Goal: Information Seeking & Learning: Learn about a topic

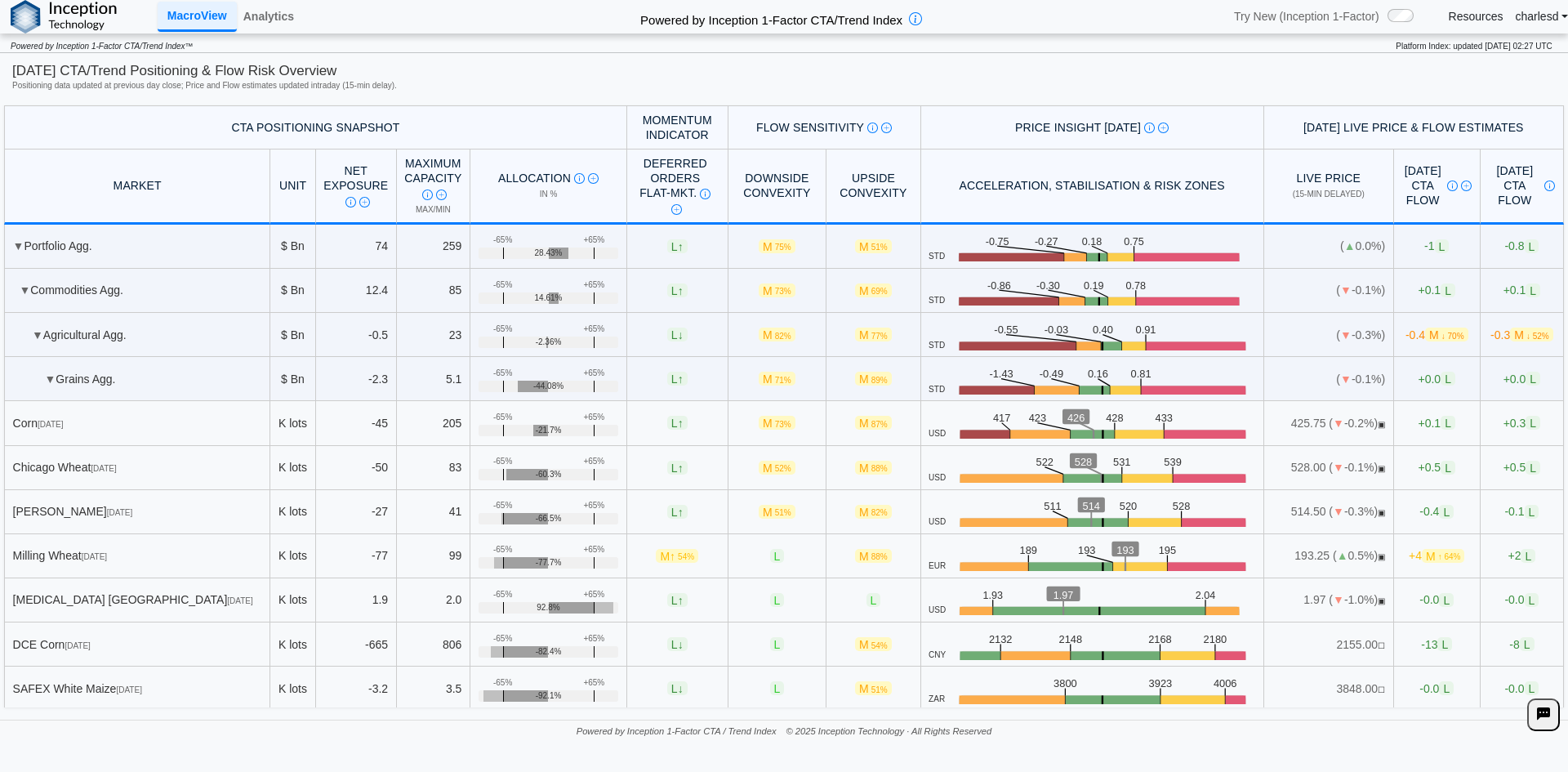
scroll to position [326, 0]
drag, startPoint x: 485, startPoint y: 461, endPoint x: 582, endPoint y: 472, distance: 97.6
click at [582, 472] on div "+65% -65% -60.3%" at bounding box center [549, 474] width 141 height 11
drag, startPoint x: 565, startPoint y: 483, endPoint x: 556, endPoint y: 478, distance: 10.3
click at [556, 478] on div "-60.3%" at bounding box center [549, 474] width 141 height 11
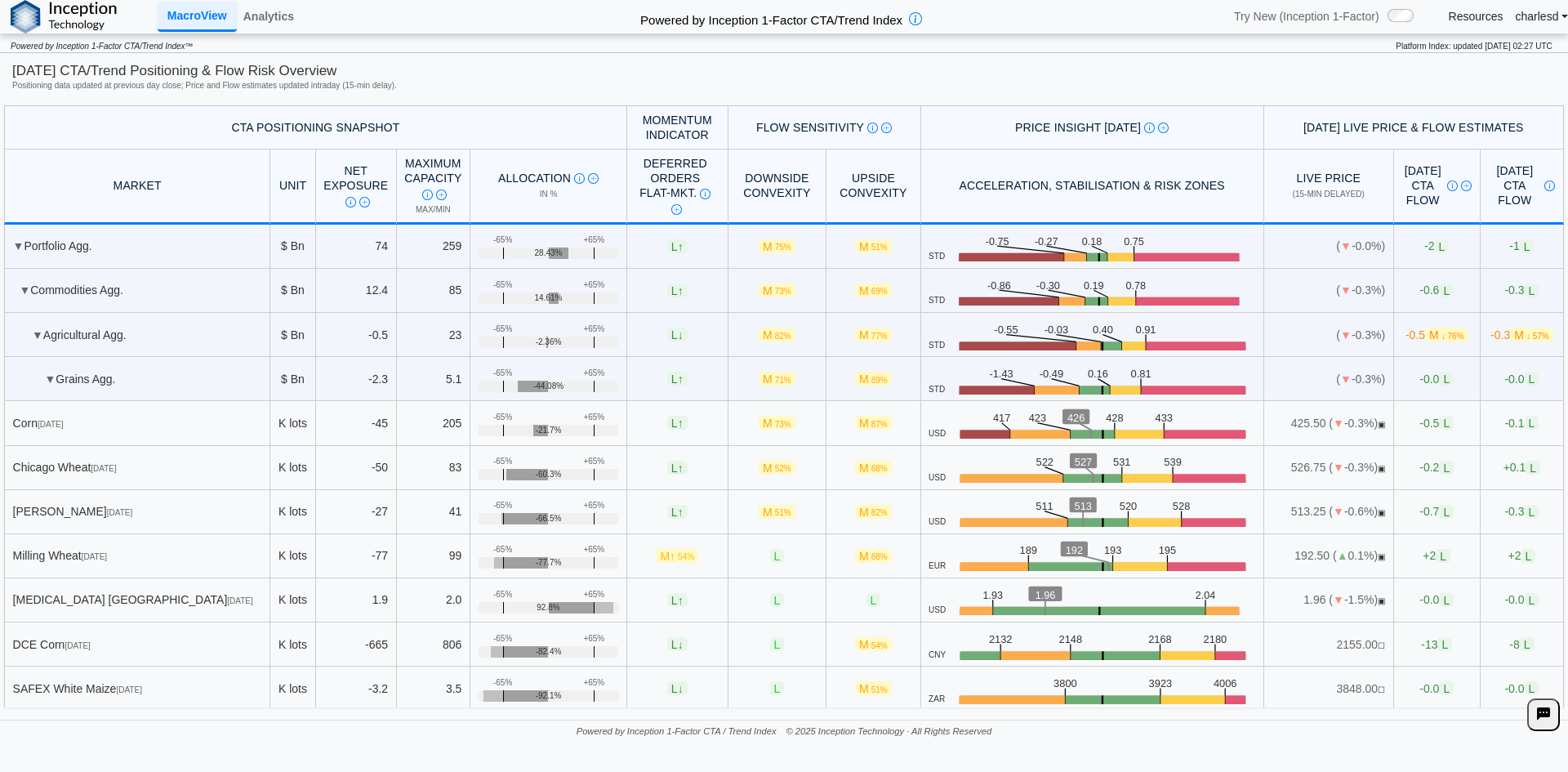
scroll to position [1960, 0]
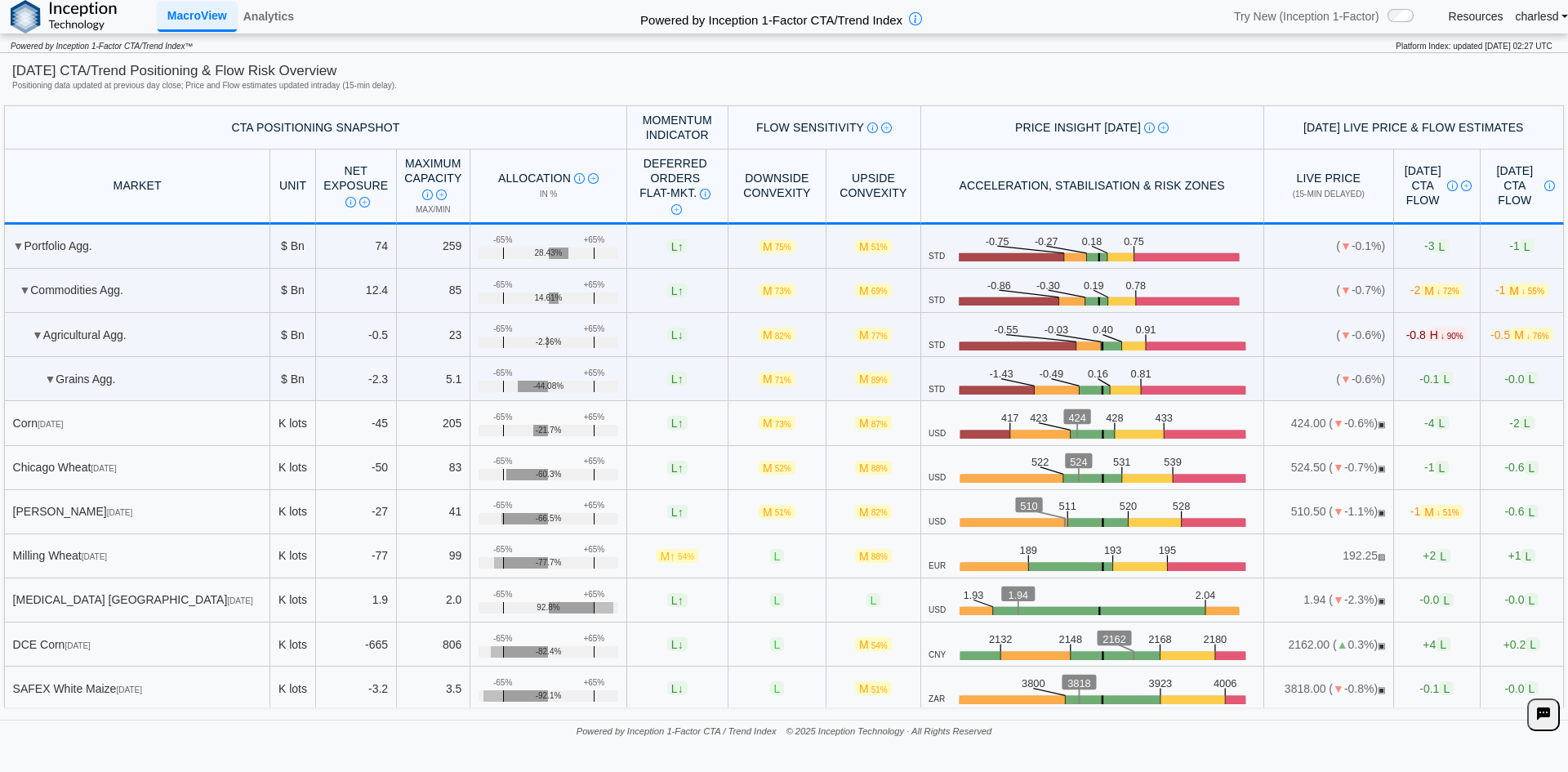
scroll to position [1960, 0]
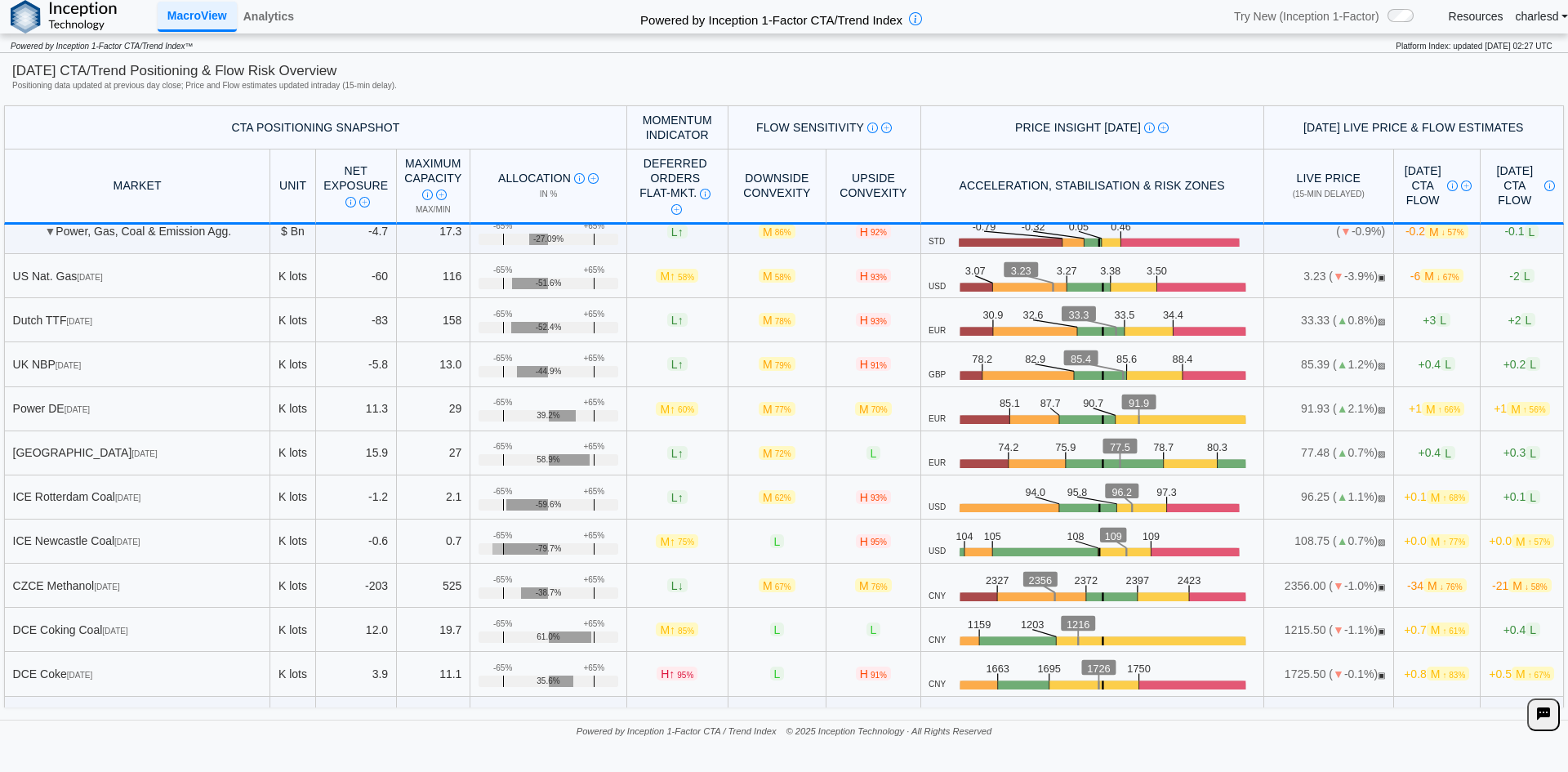
click at [668, 302] on td "L ↑" at bounding box center [678, 320] width 102 height 44
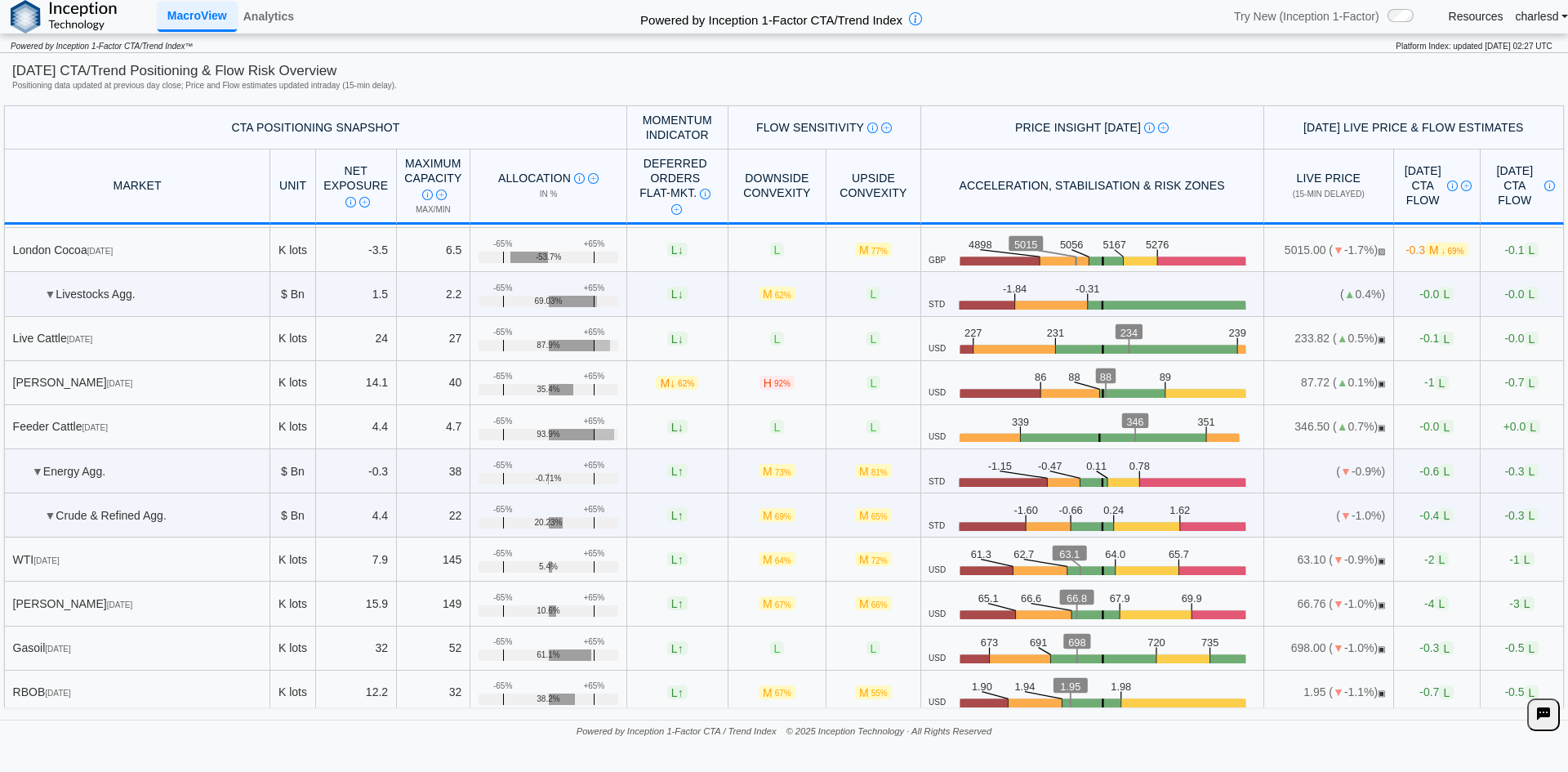
scroll to position [1388, 0]
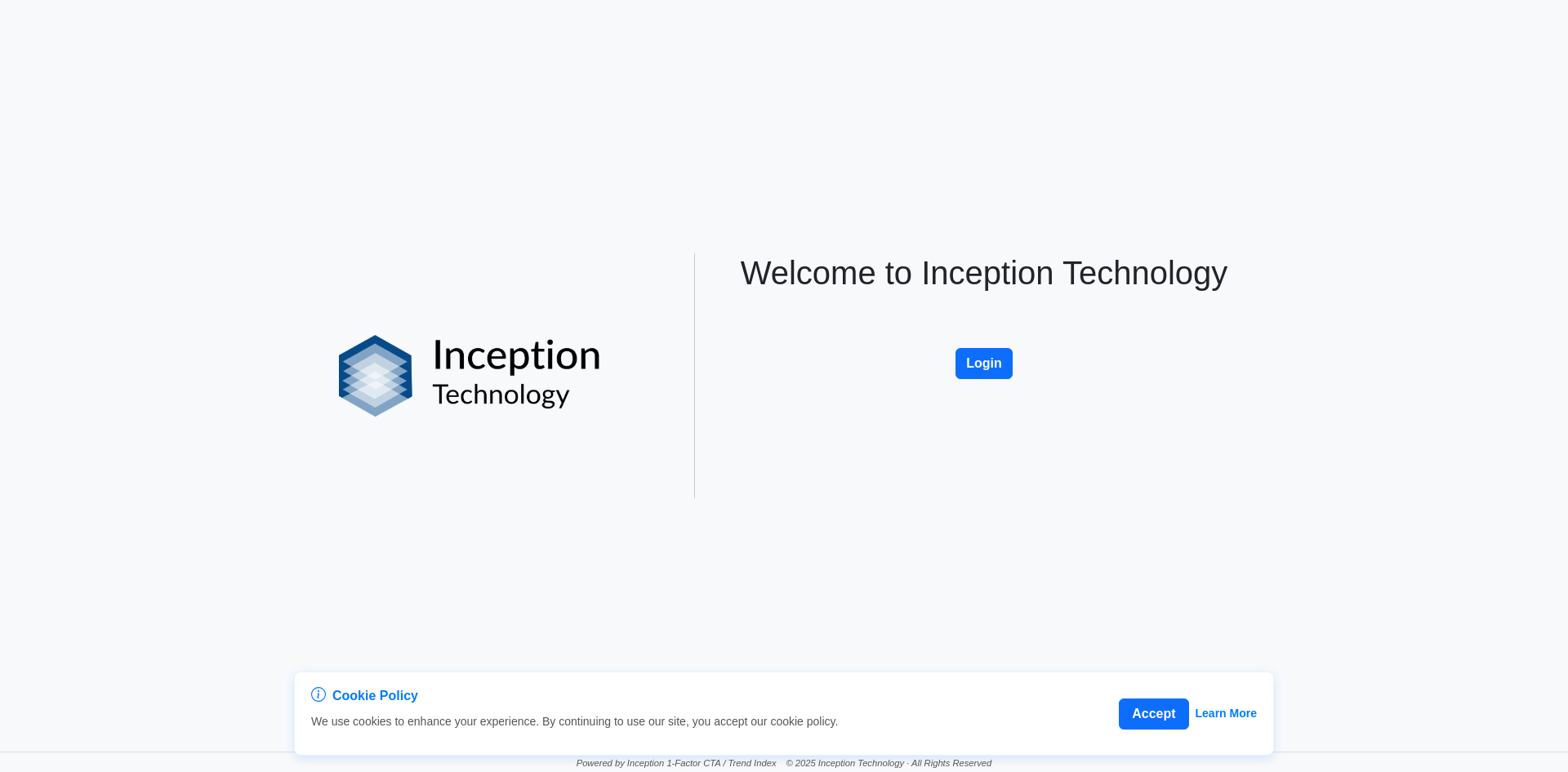
click at [978, 378] on button "Login" at bounding box center [984, 363] width 57 height 31
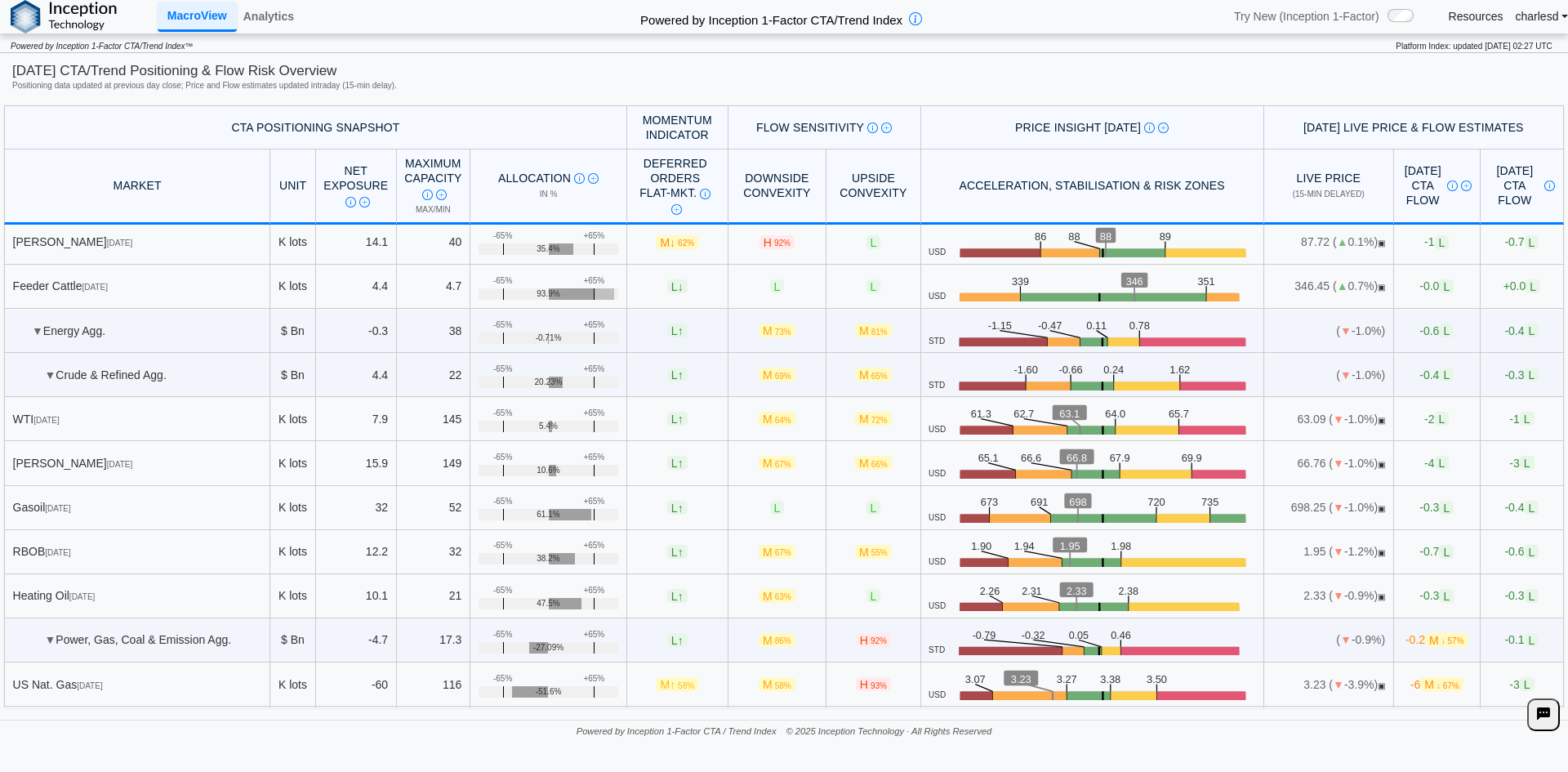
scroll to position [1796, 0]
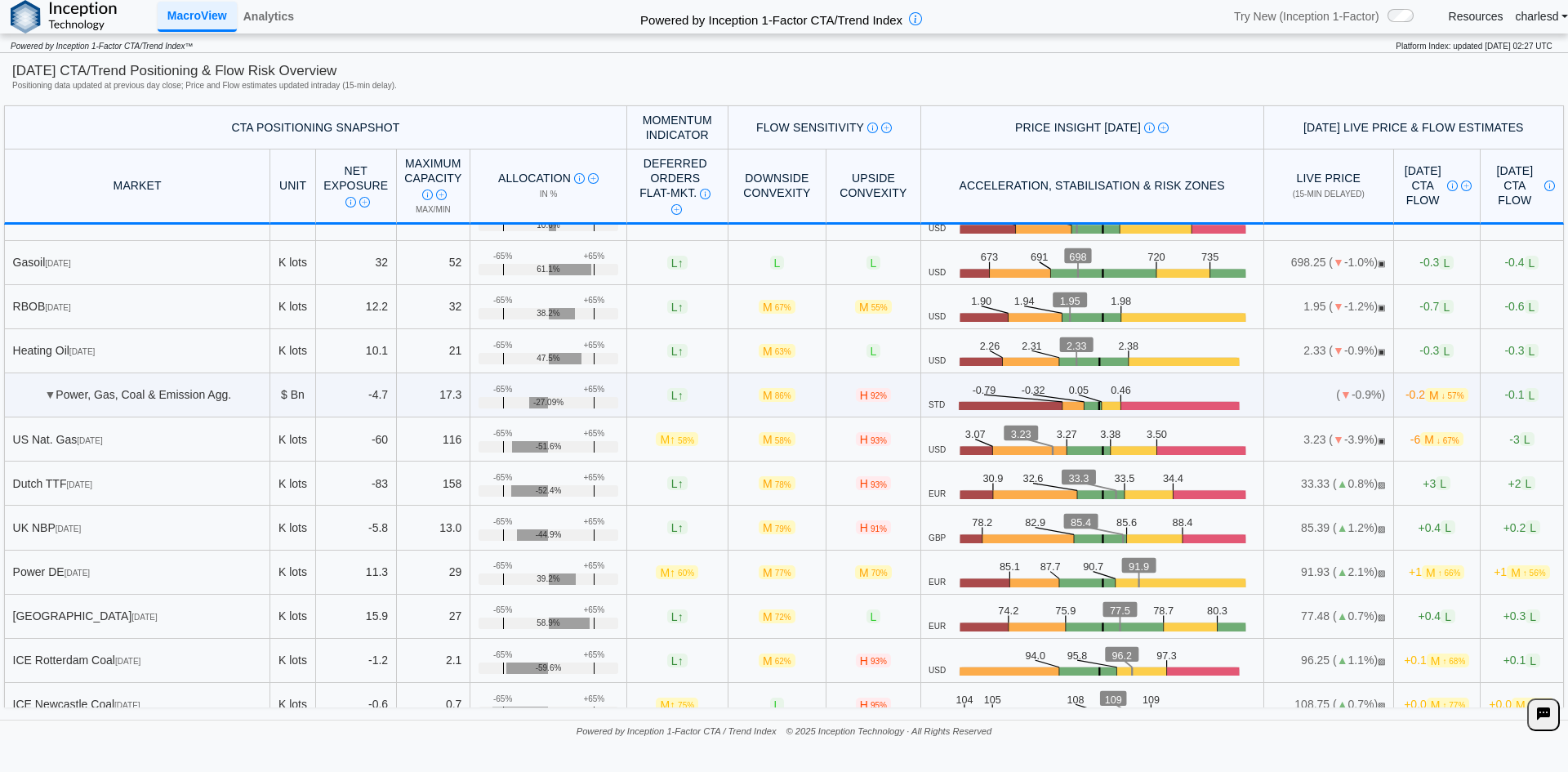
click at [131, 612] on span "[DATE]" at bounding box center [143, 617] width 25 height 9
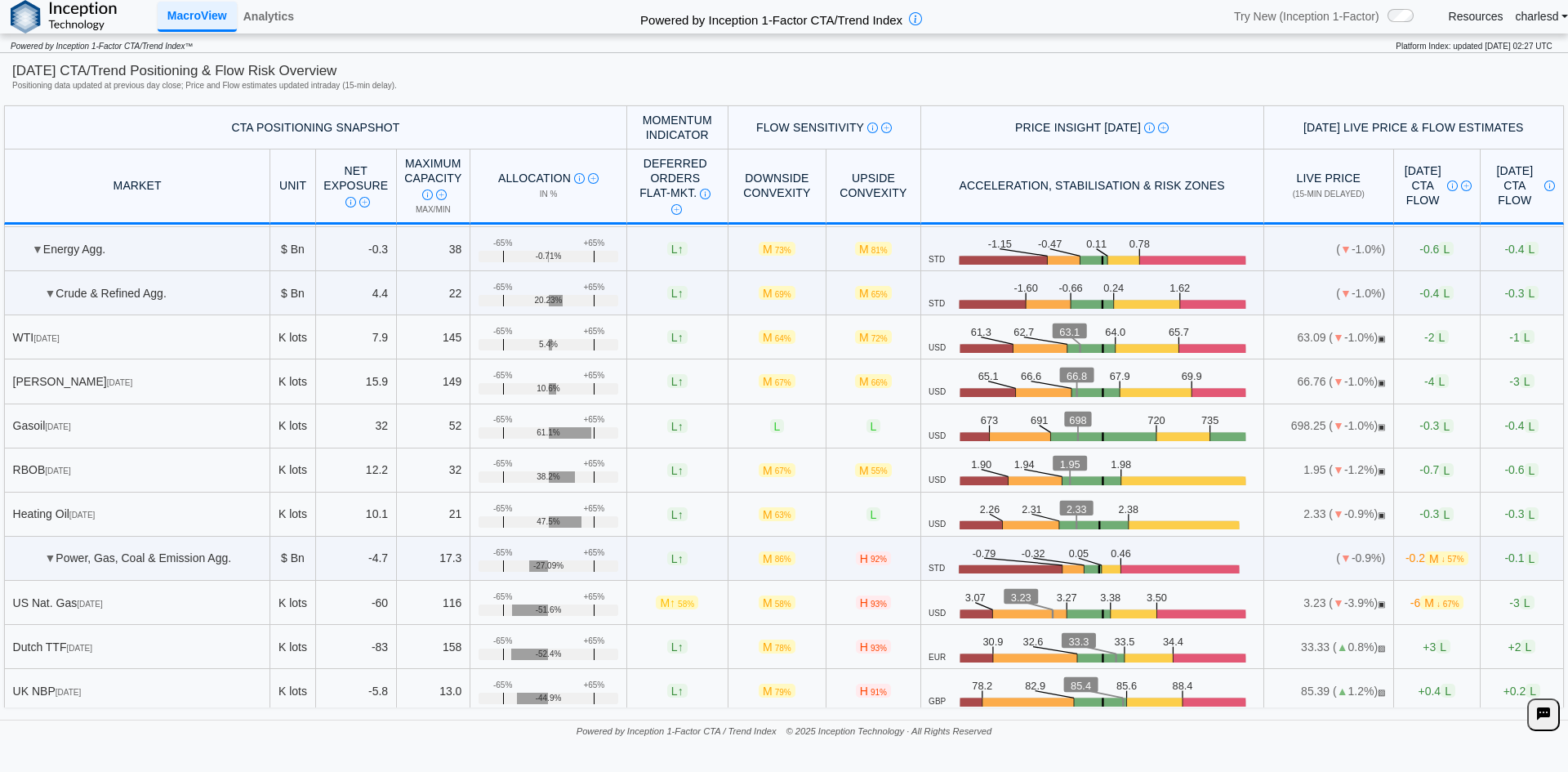
scroll to position [980, 0]
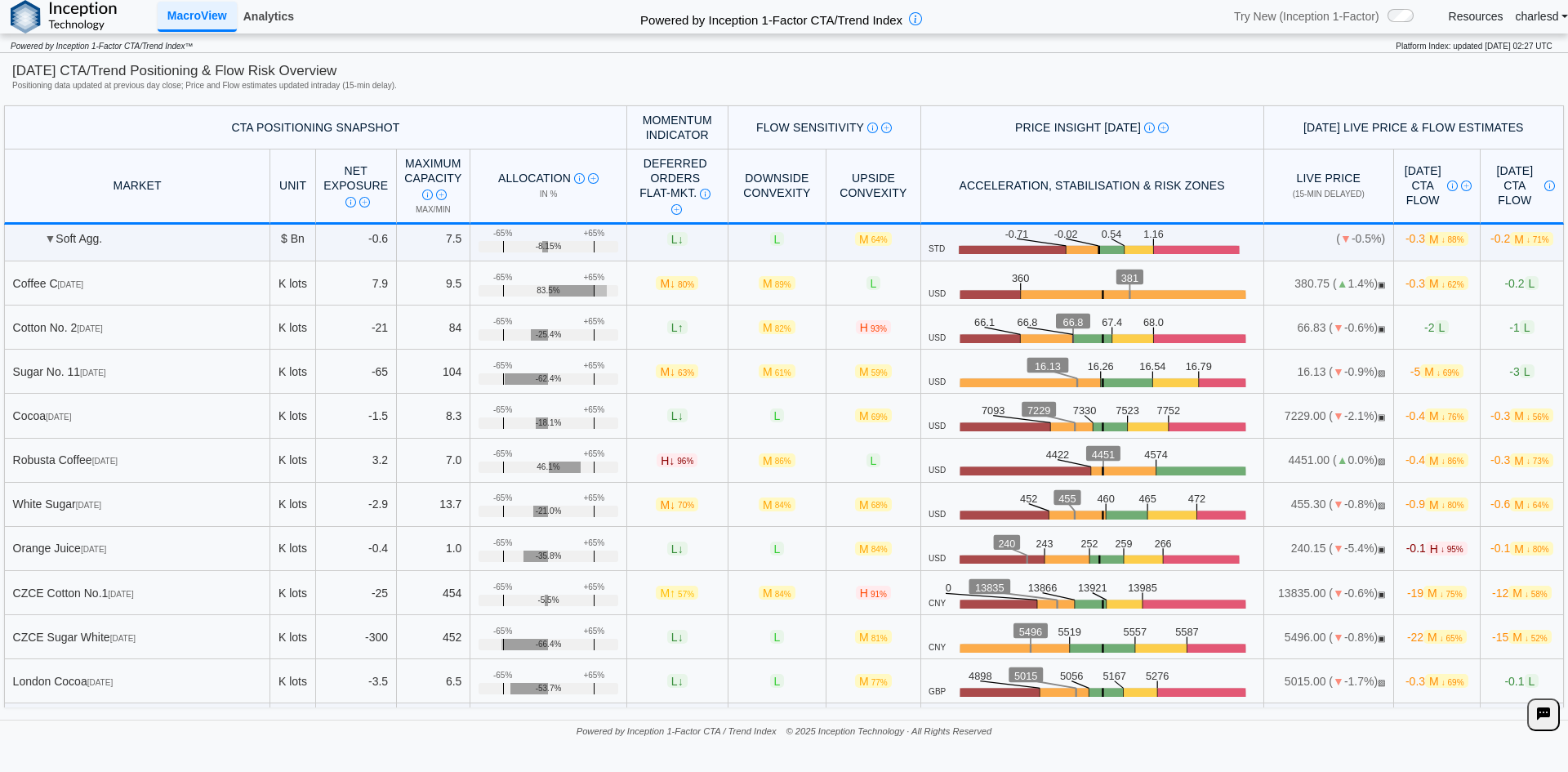
click at [267, 19] on link "Analytics" at bounding box center [268, 17] width 64 height 28
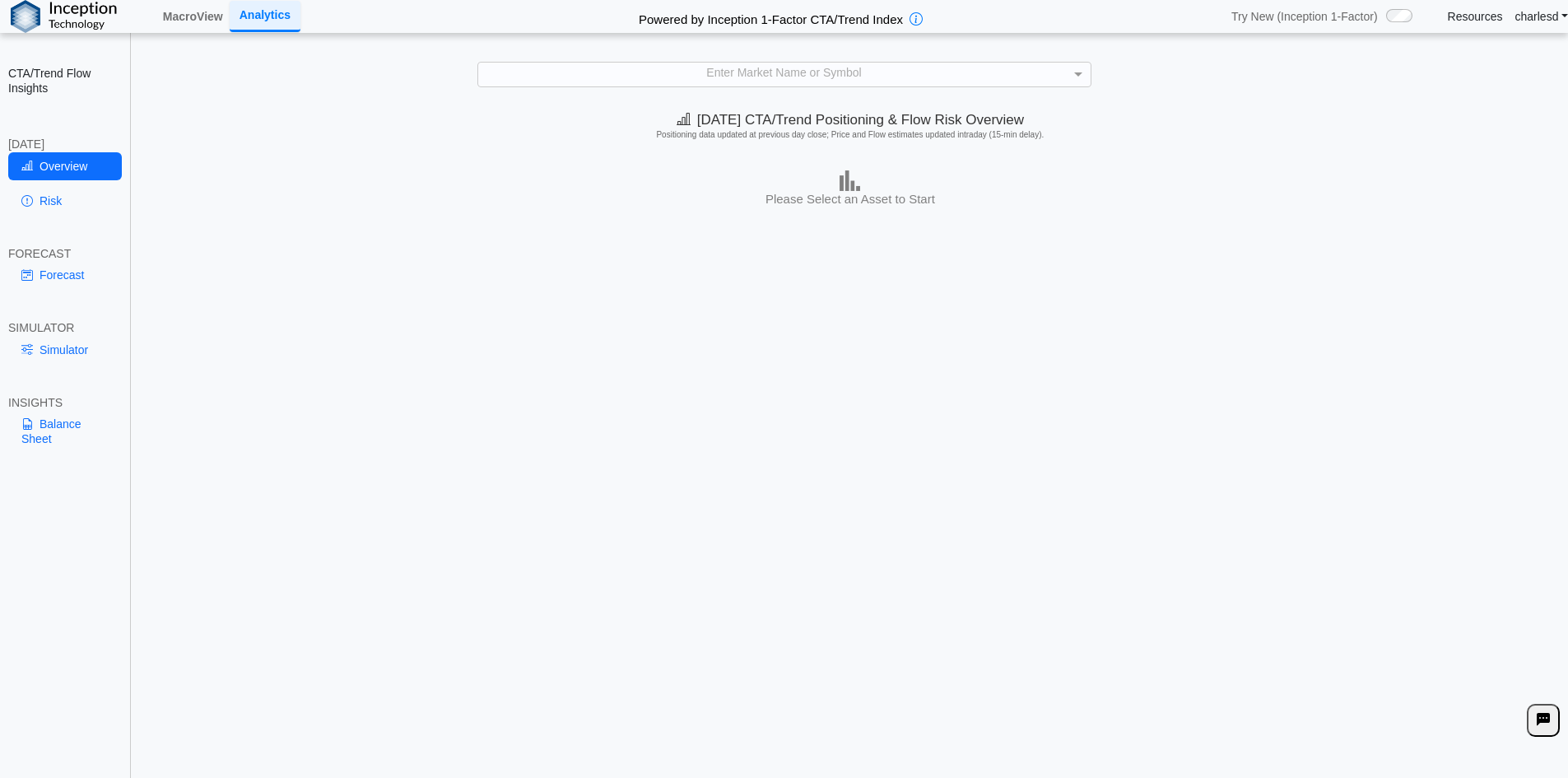
click at [891, 81] on div "Enter Market Name or Symbol" at bounding box center [784, 74] width 612 height 23
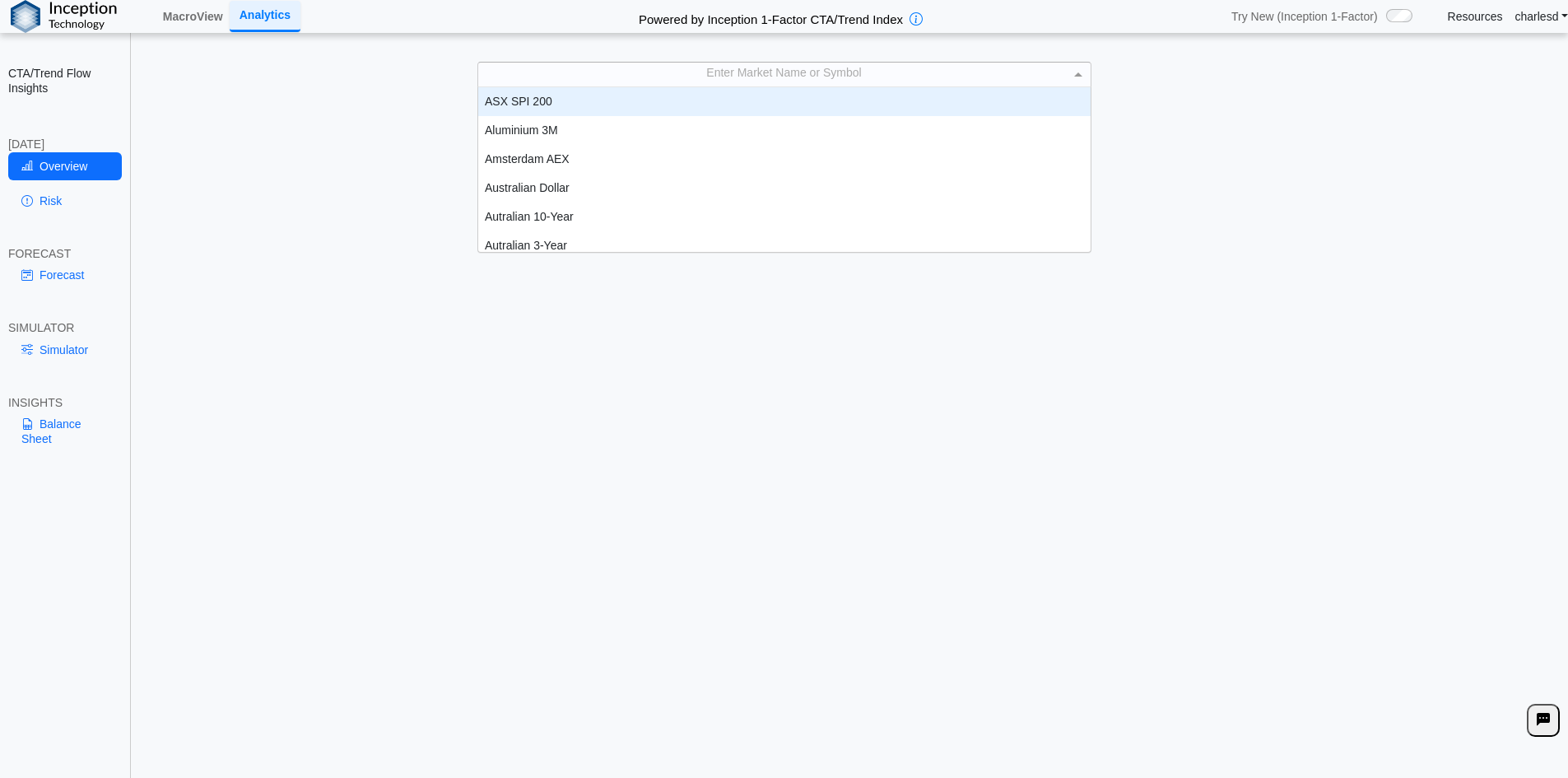
scroll to position [152, 600]
type input "***"
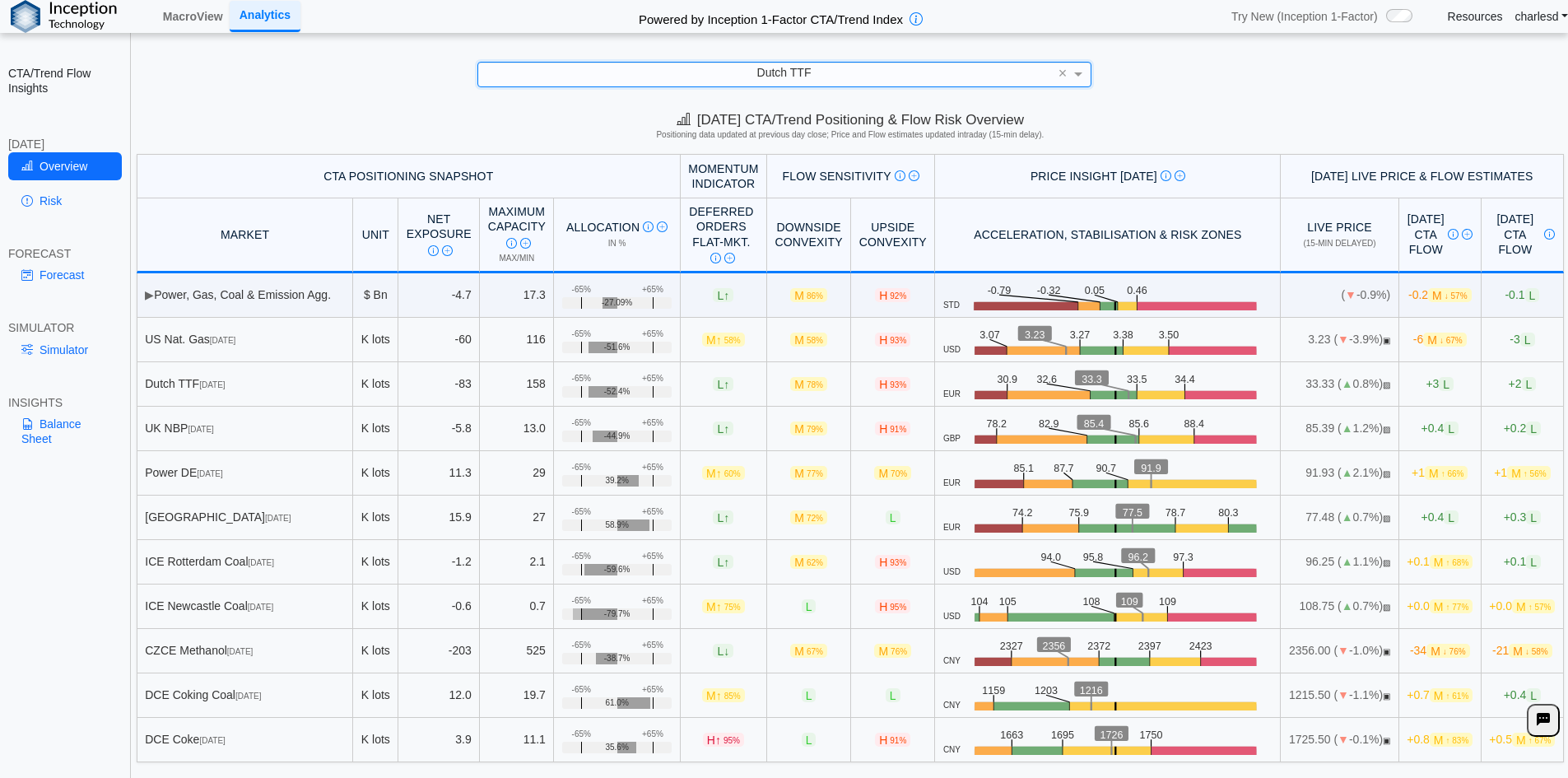
scroll to position [23, 0]
